Goal: Task Accomplishment & Management: Complete application form

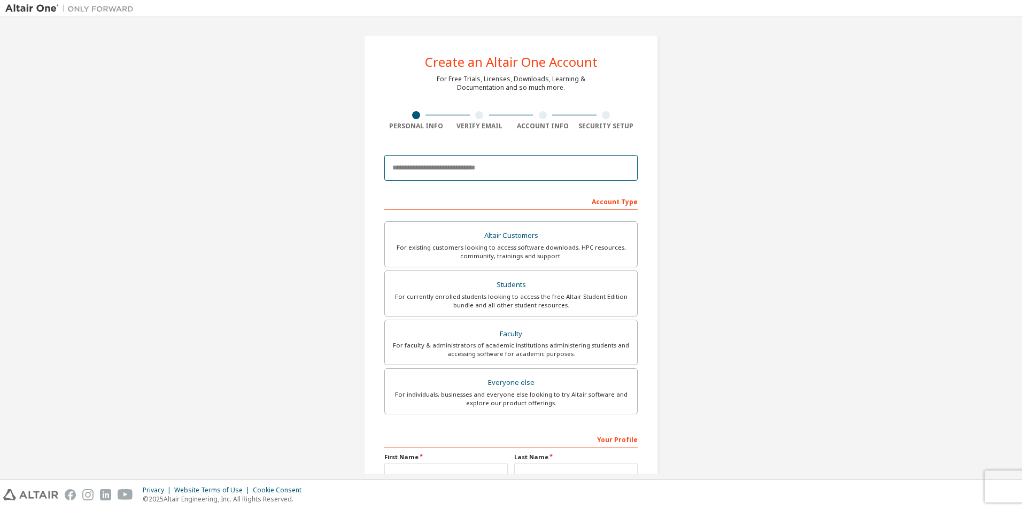
click at [420, 162] on input "email" at bounding box center [510, 168] width 253 height 26
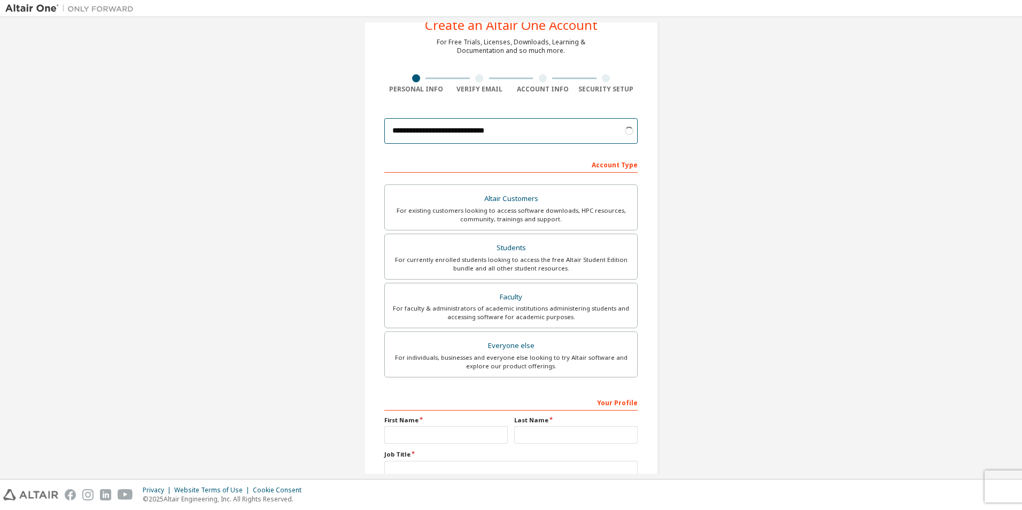
scroll to position [53, 0]
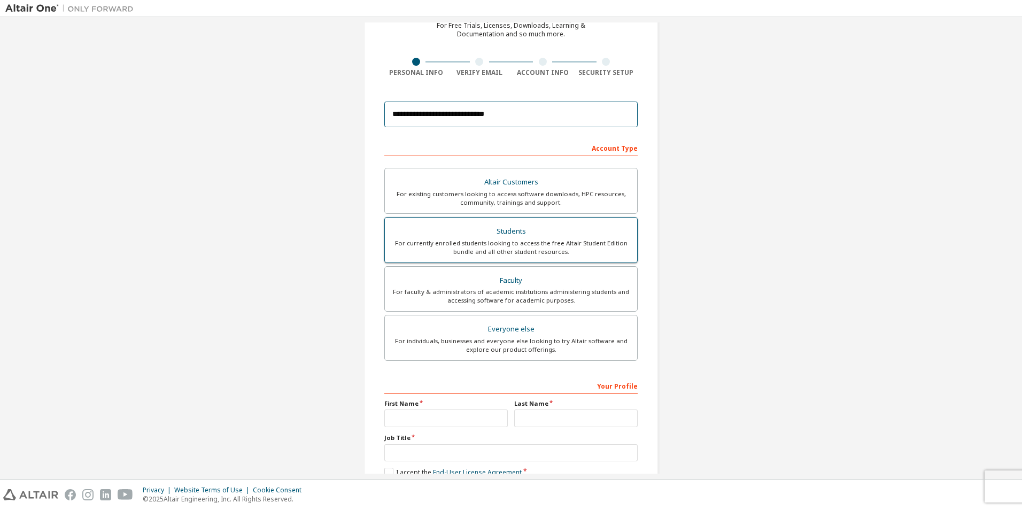
type input "**********"
click at [500, 228] on div "Students" at bounding box center [510, 231] width 239 height 15
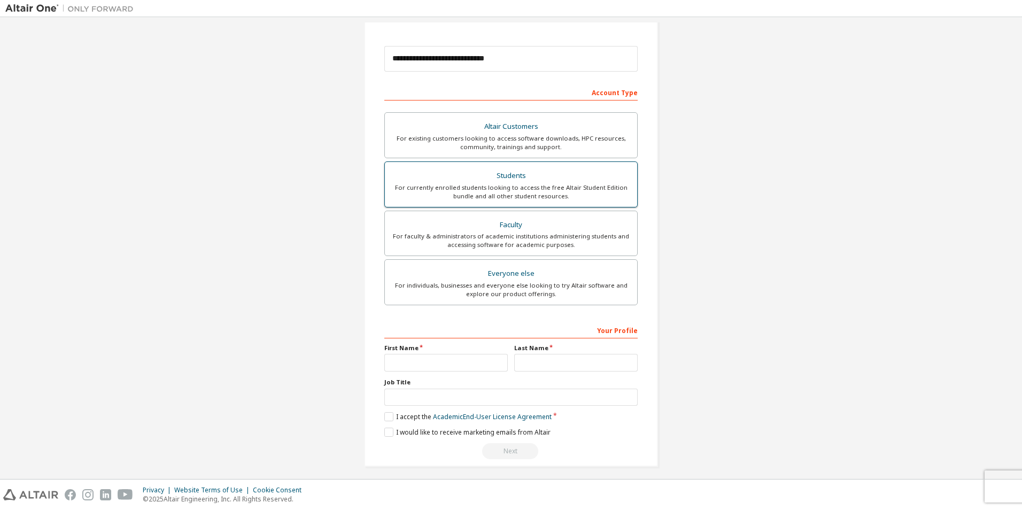
scroll to position [115, 0]
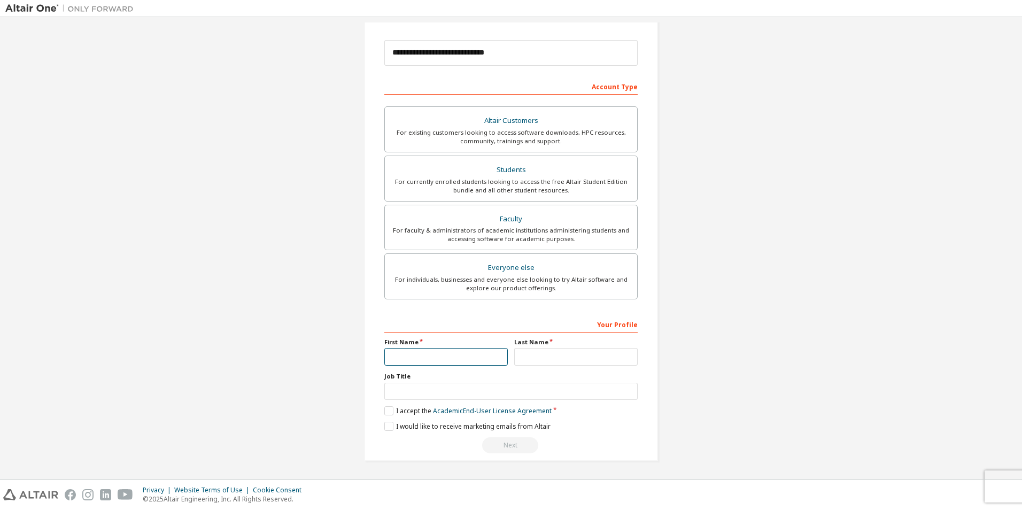
click at [496, 354] on input "text" at bounding box center [445, 357] width 123 height 18
type input "*"
click at [463, 353] on input "*" at bounding box center [445, 357] width 123 height 18
type input "******"
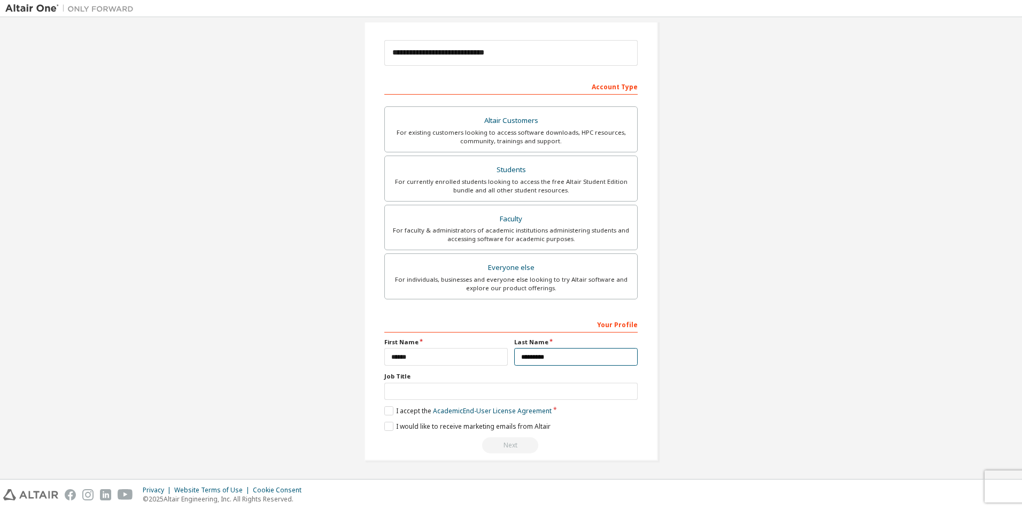
type input "*********"
click at [532, 389] on input "text" at bounding box center [510, 392] width 253 height 18
click at [384, 410] on label "I accept the Academic End-User License Agreement" at bounding box center [467, 410] width 167 height 9
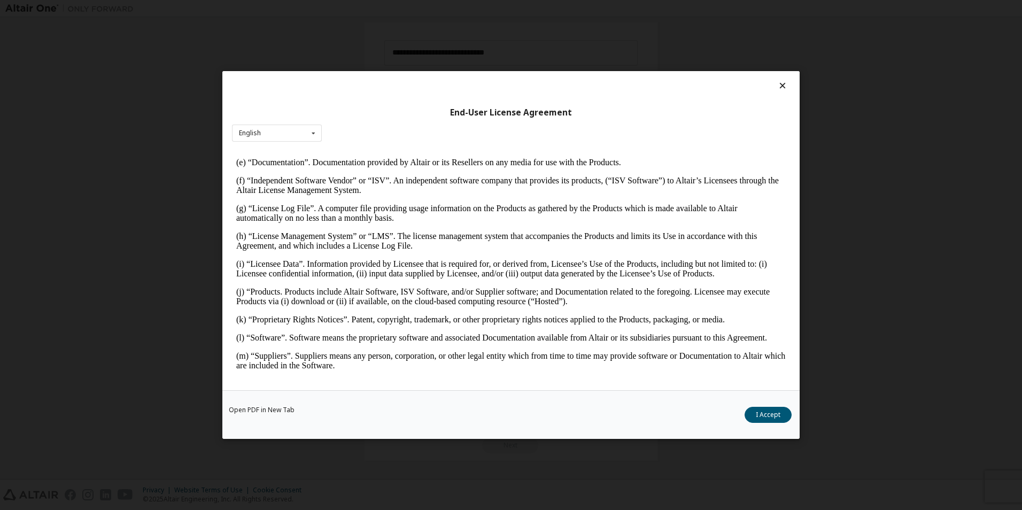
scroll to position [214, 0]
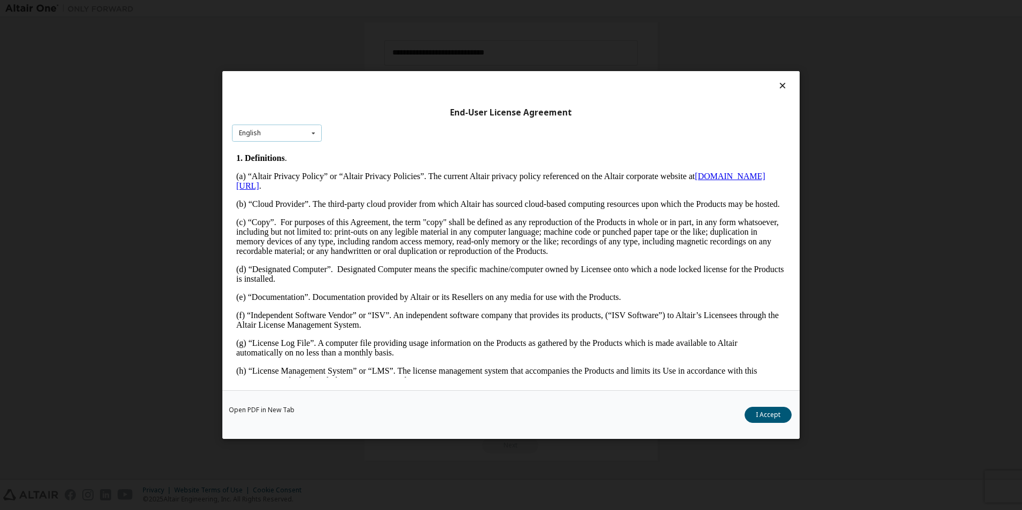
click at [294, 139] on div "English English" at bounding box center [277, 134] width 90 height 18
drag, startPoint x: 296, startPoint y: 144, endPoint x: 65, endPoint y: 2, distance: 270.7
click at [296, 144] on div "English" at bounding box center [276, 150] width 89 height 17
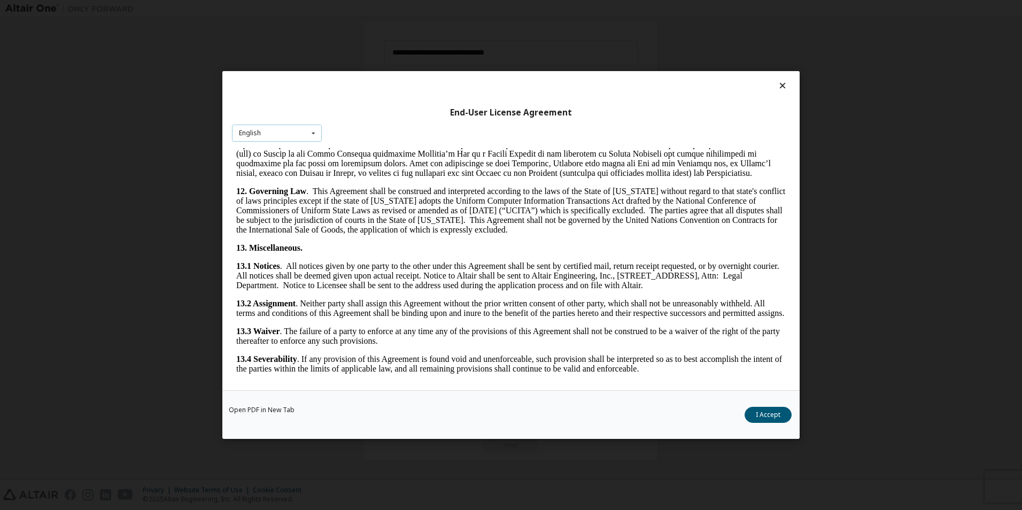
scroll to position [1688, 0]
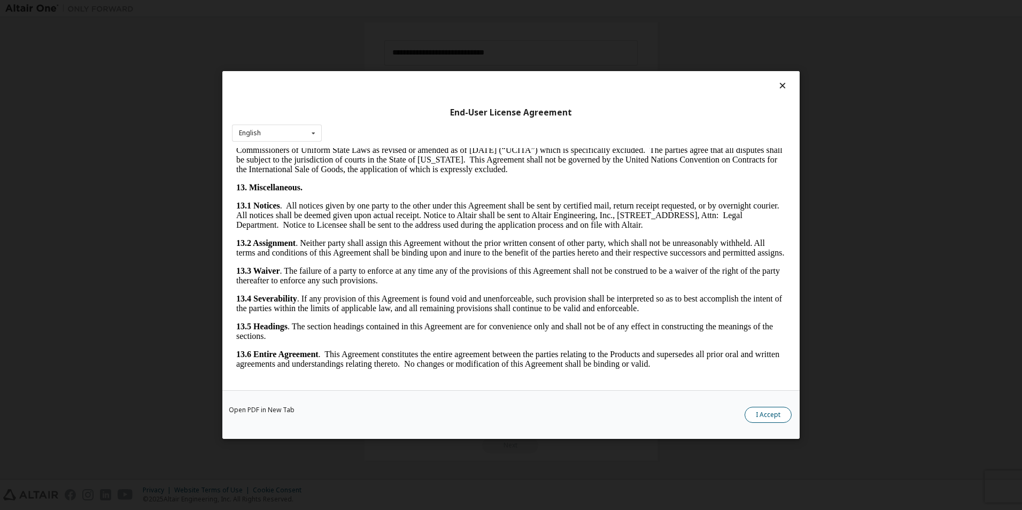
click at [752, 414] on button "I Accept" at bounding box center [767, 415] width 47 height 16
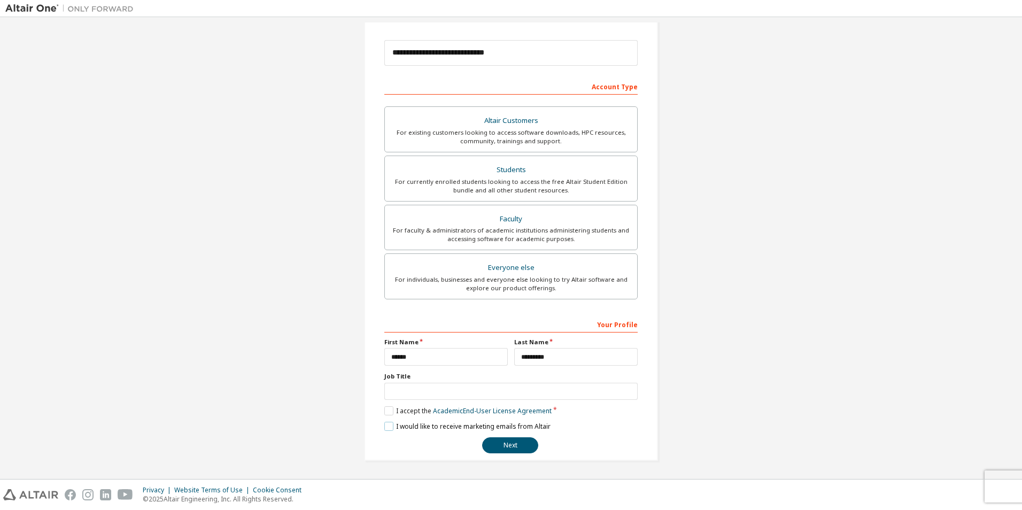
click at [384, 430] on label "I would like to receive marketing emails from Altair" at bounding box center [467, 426] width 166 height 9
click at [413, 396] on input "text" at bounding box center [510, 392] width 253 height 18
paste input "**********"
type input "**********"
click at [496, 441] on button "Next" at bounding box center [510, 445] width 56 height 16
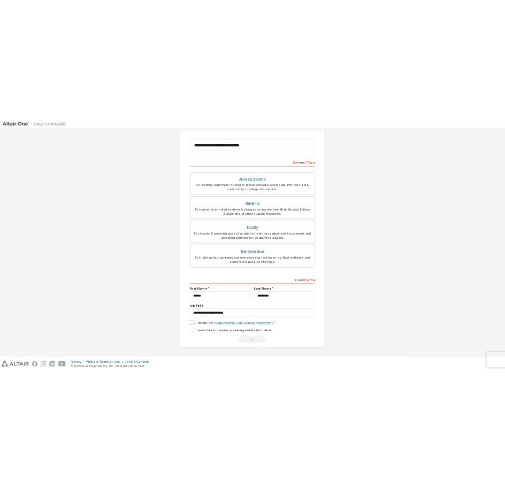
scroll to position [0, 0]
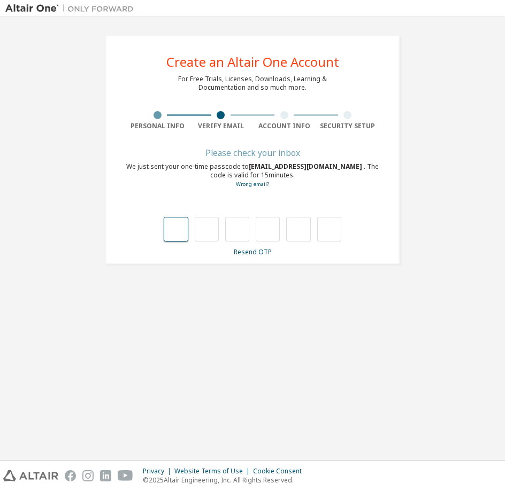
type input "*"
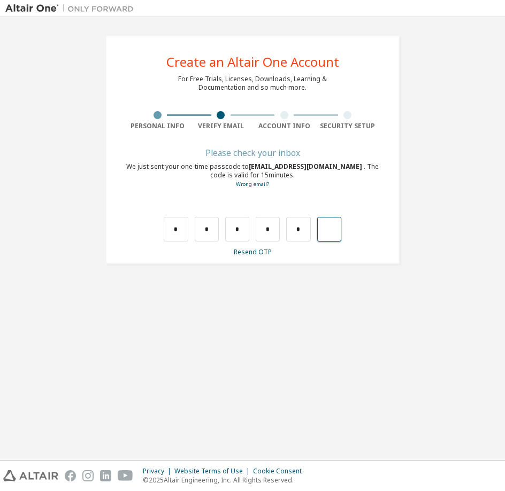
type input "*"
